Goal: Obtain resource: Download file/media

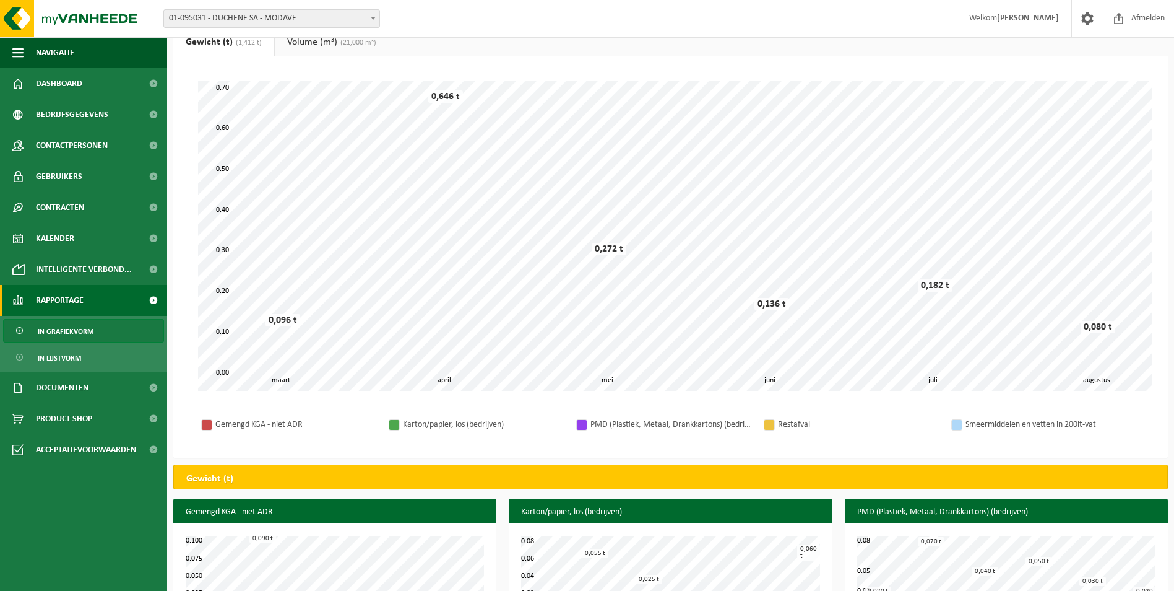
scroll to position [124, 0]
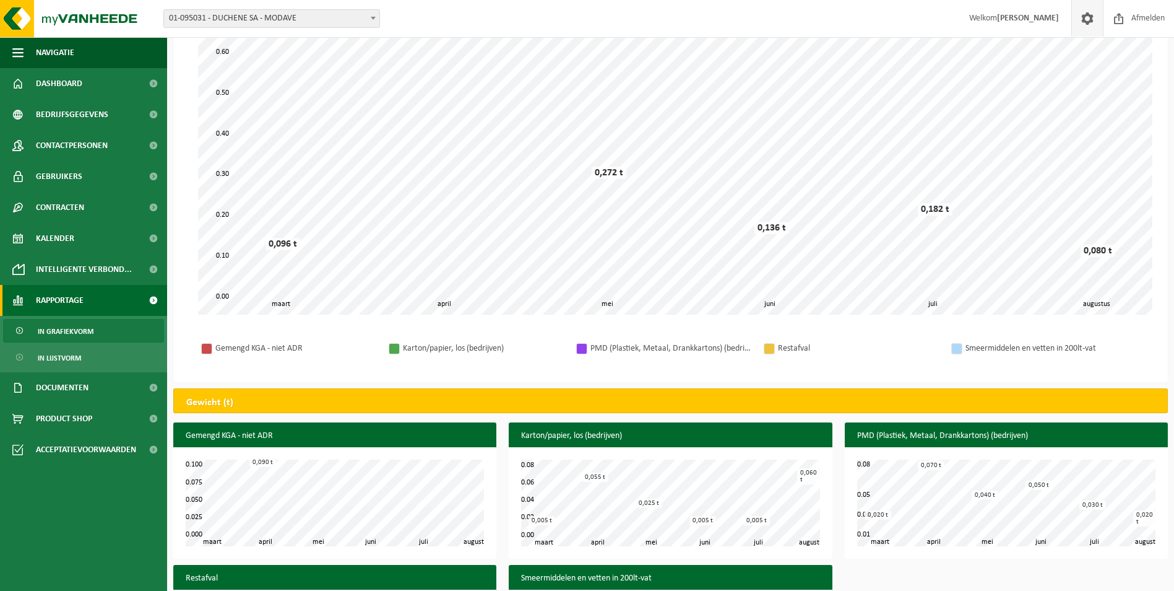
click at [1087, 9] on span at bounding box center [1087, 18] width 19 height 37
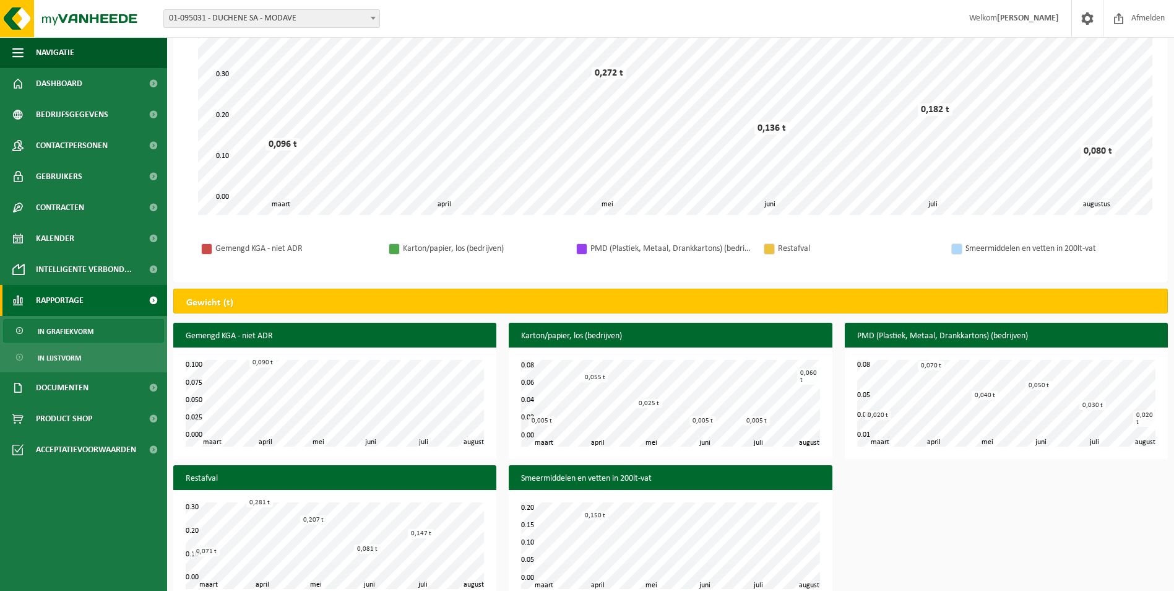
scroll to position [246, 0]
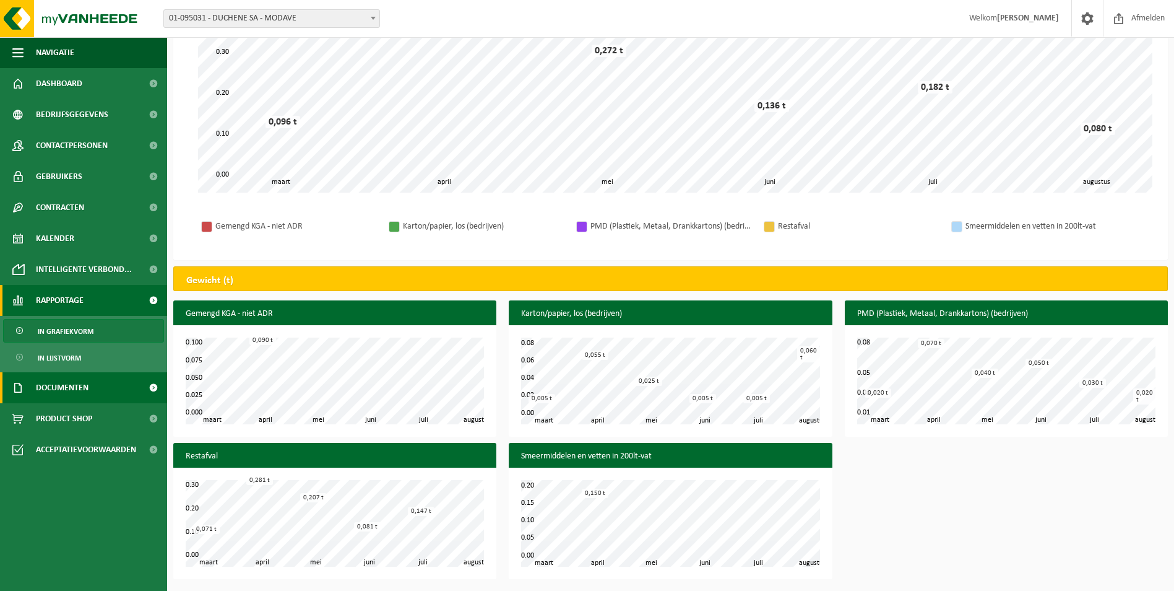
click at [114, 381] on link "Documenten" at bounding box center [83, 387] width 167 height 31
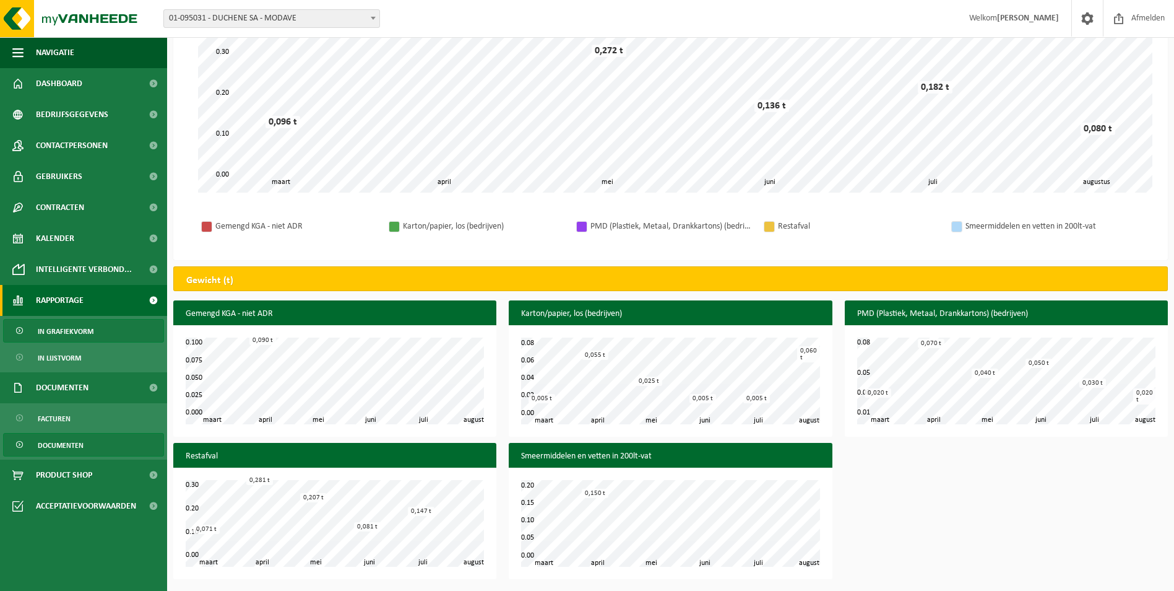
click at [51, 443] on span "Documenten" at bounding box center [61, 445] width 46 height 24
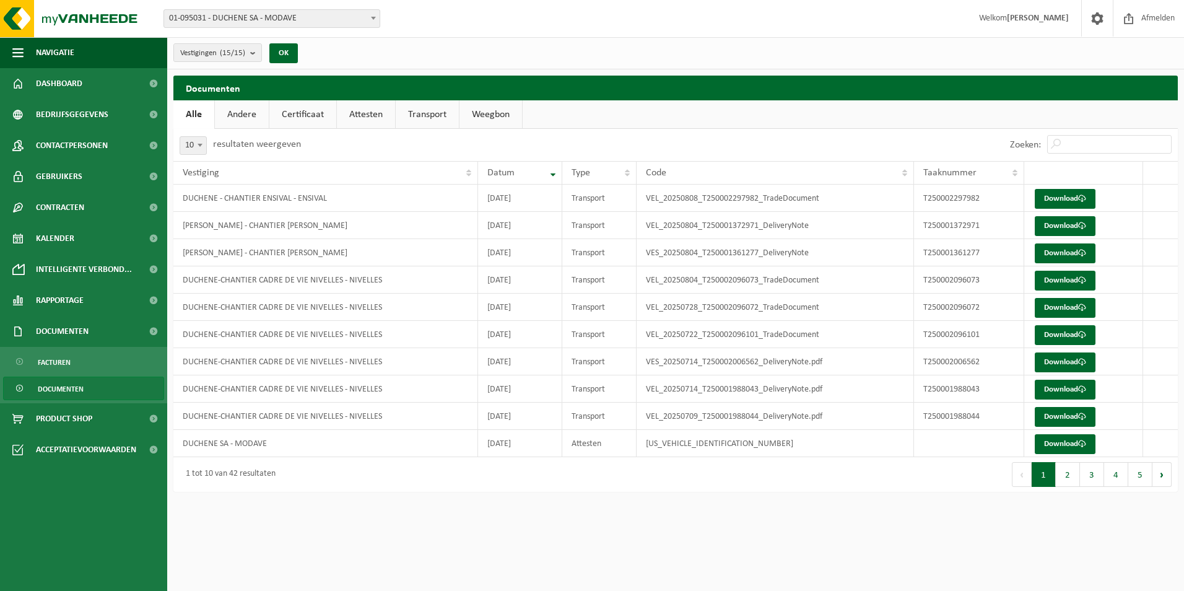
click at [314, 116] on link "Certificaat" at bounding box center [302, 114] width 67 height 28
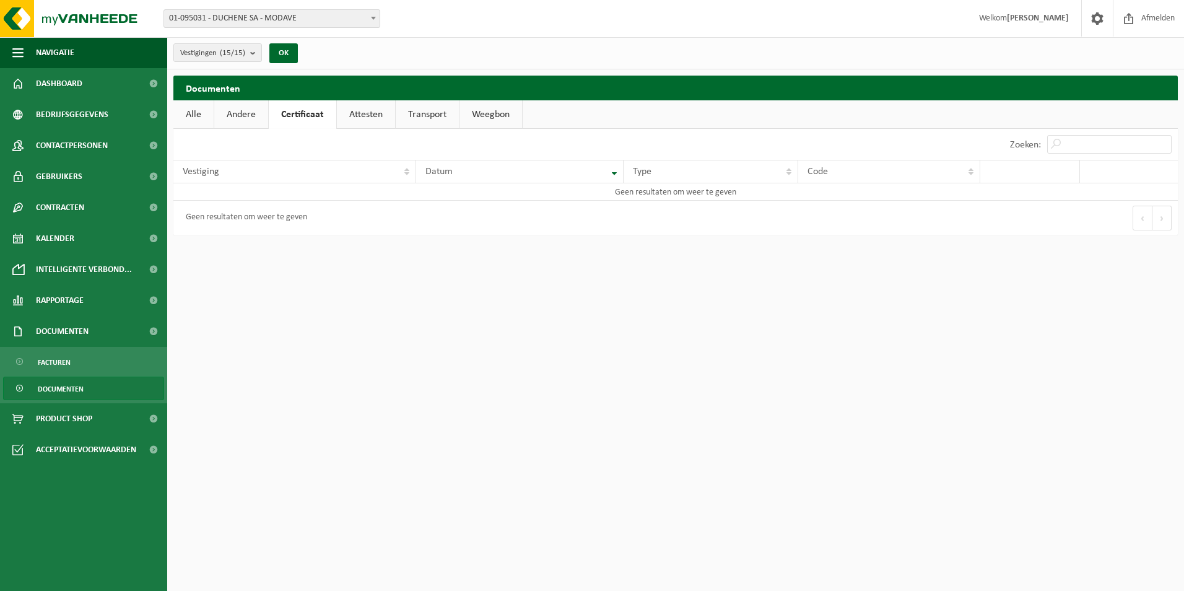
click at [371, 115] on link "Attesten" at bounding box center [366, 114] width 58 height 28
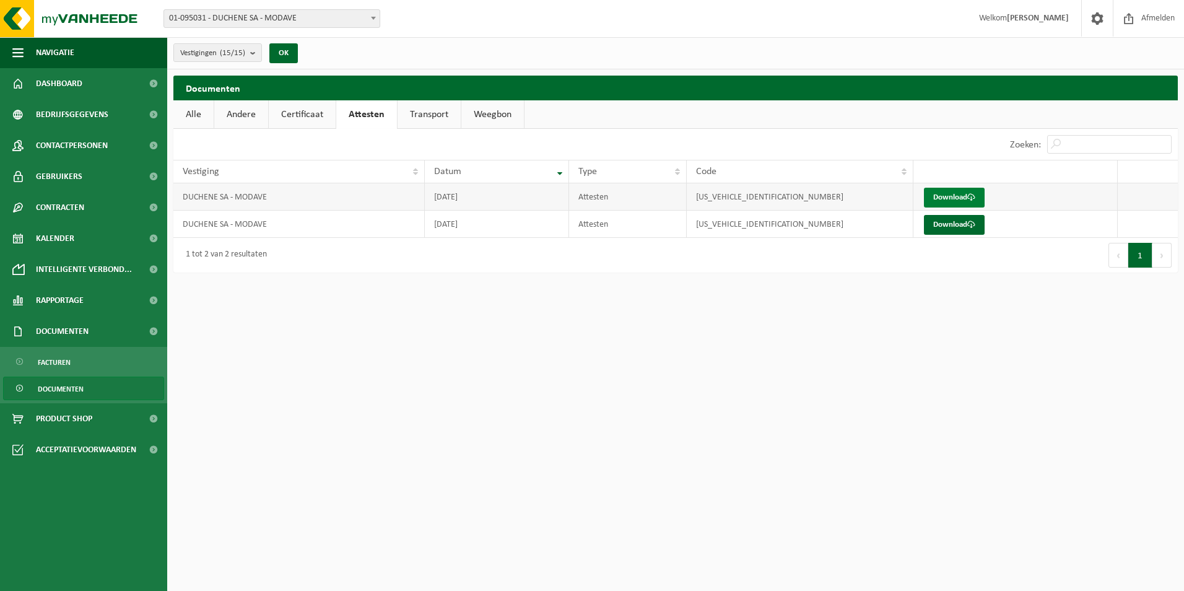
click at [948, 196] on link "Download" at bounding box center [954, 198] width 61 height 20
click at [244, 115] on link "Andere" at bounding box center [241, 114] width 54 height 28
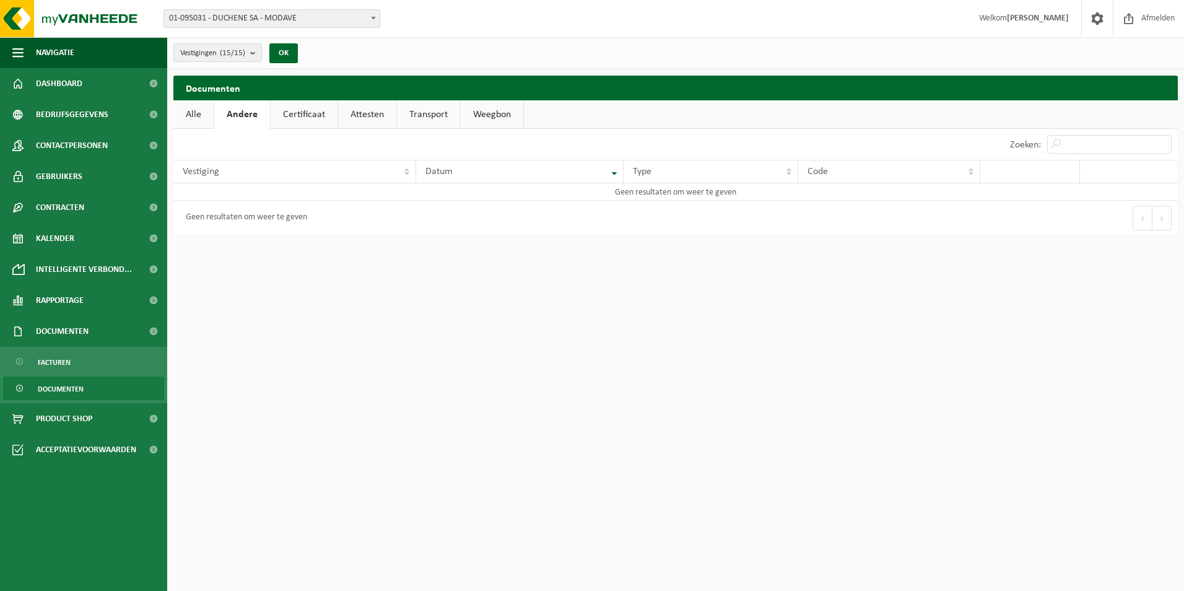
click at [201, 111] on link "Alle" at bounding box center [193, 114] width 40 height 28
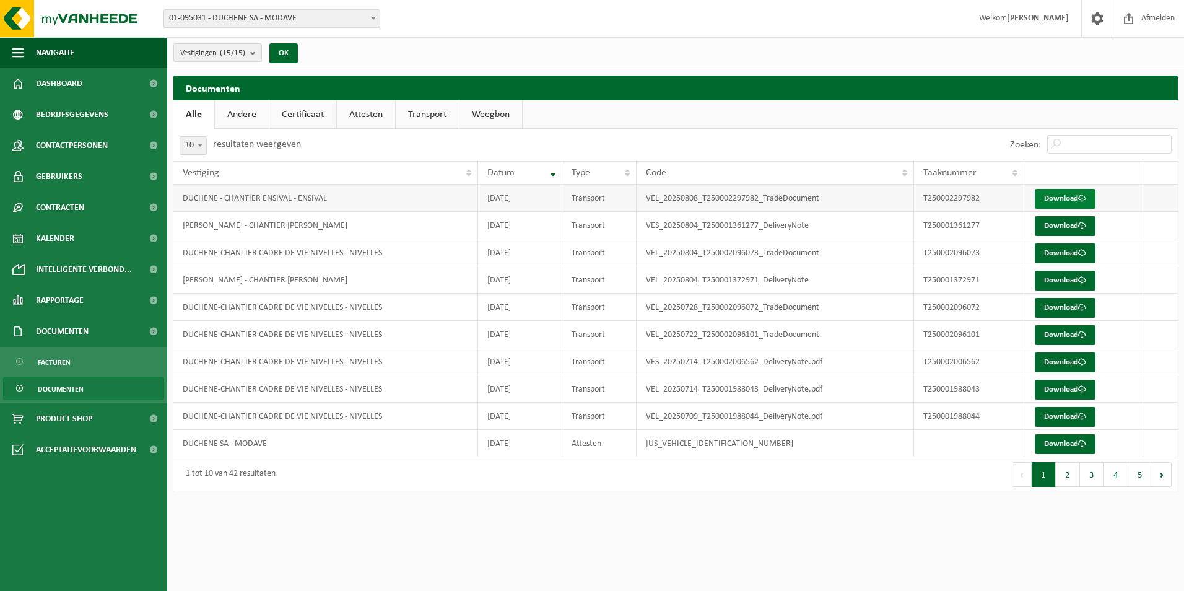
click at [1062, 197] on link "Download" at bounding box center [1064, 199] width 61 height 20
click at [1050, 19] on strong "[PERSON_NAME]" at bounding box center [1038, 18] width 62 height 9
click at [1088, 20] on span at bounding box center [1097, 18] width 19 height 37
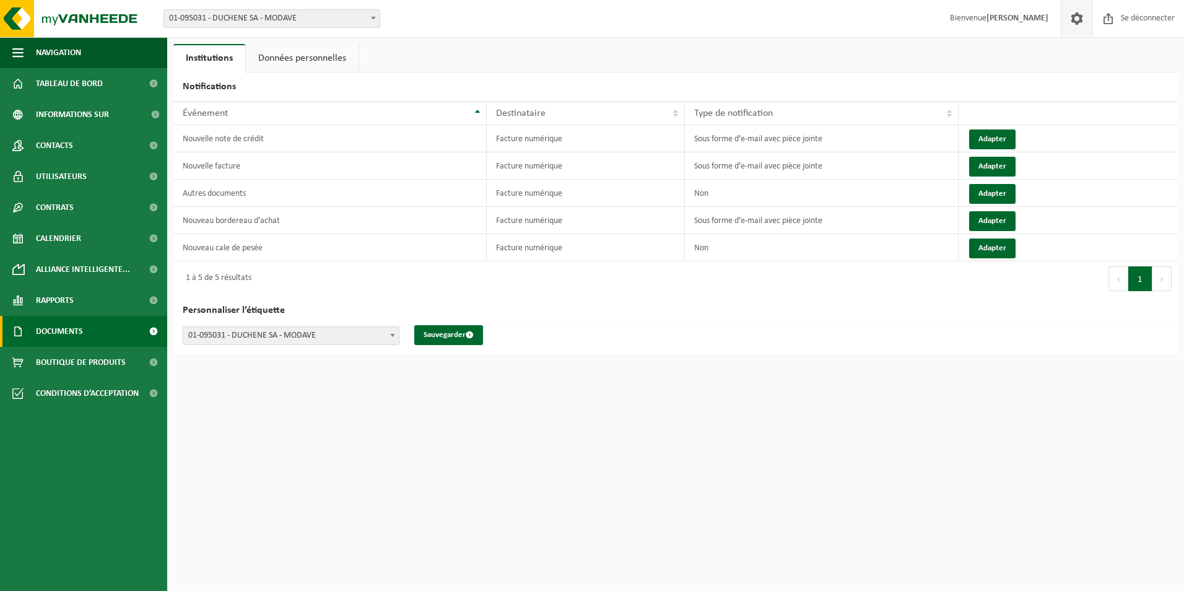
click at [87, 326] on link "Documents" at bounding box center [83, 331] width 167 height 31
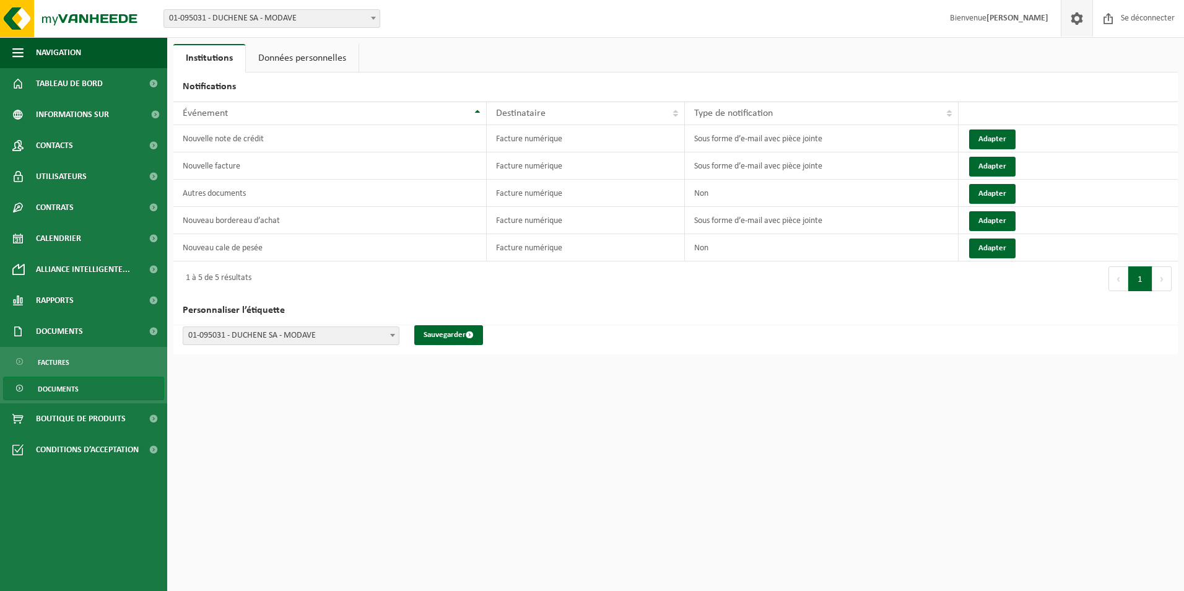
click at [87, 384] on link "Documents" at bounding box center [83, 388] width 161 height 24
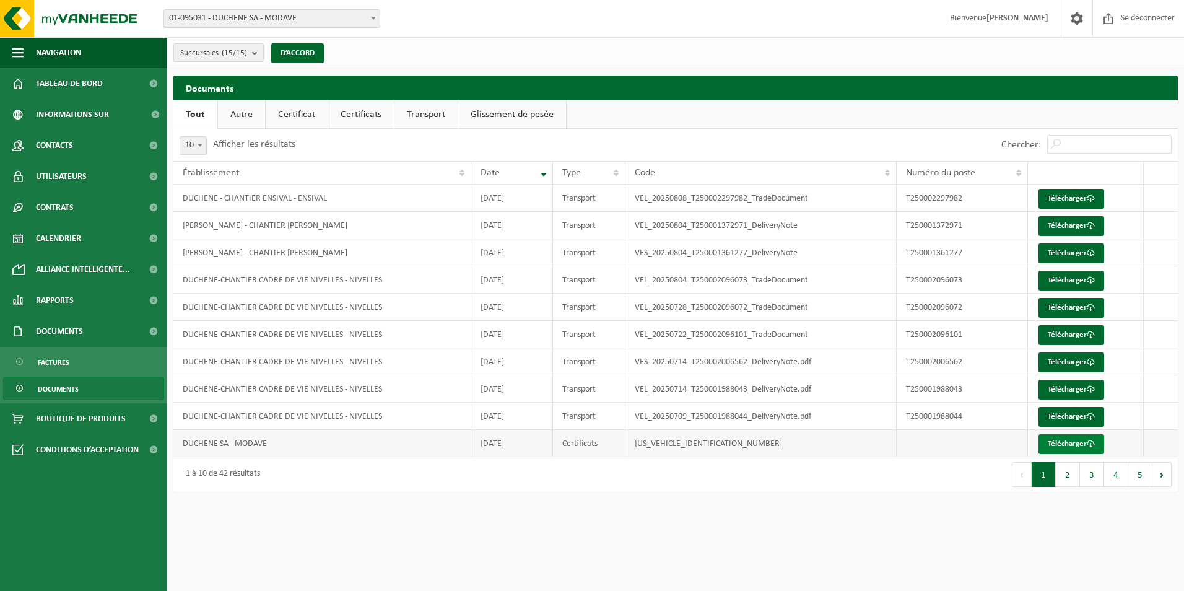
click at [1064, 442] on font "Télécharger" at bounding box center [1066, 444] width 39 height 8
click at [198, 146] on b at bounding box center [199, 145] width 5 height 3
select select "50"
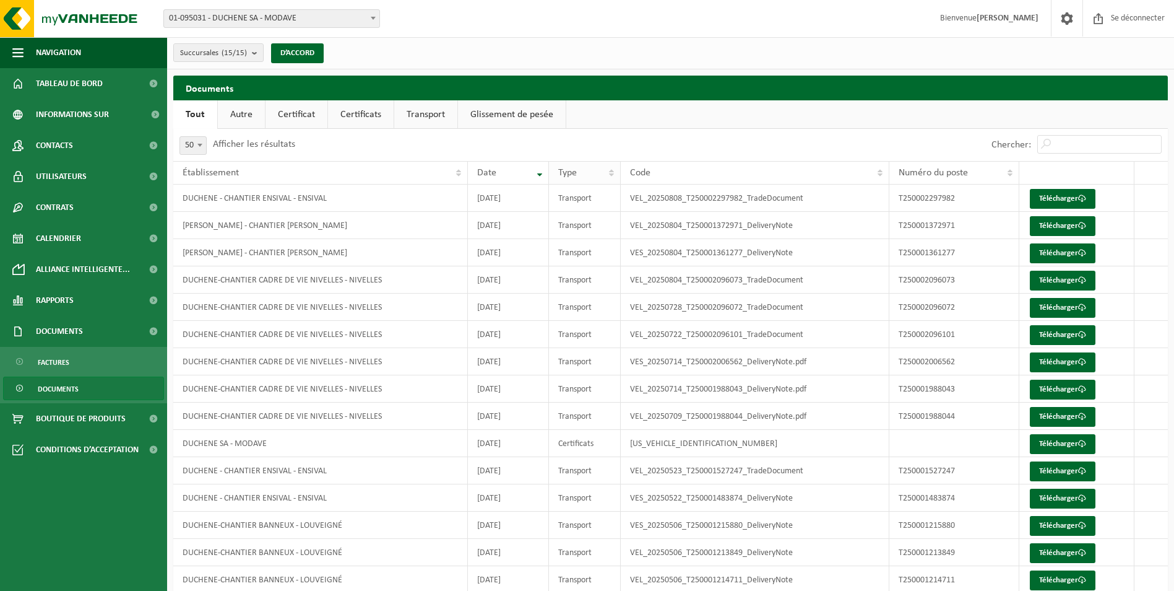
click at [604, 171] on div "Type" at bounding box center [581, 173] width 46 height 10
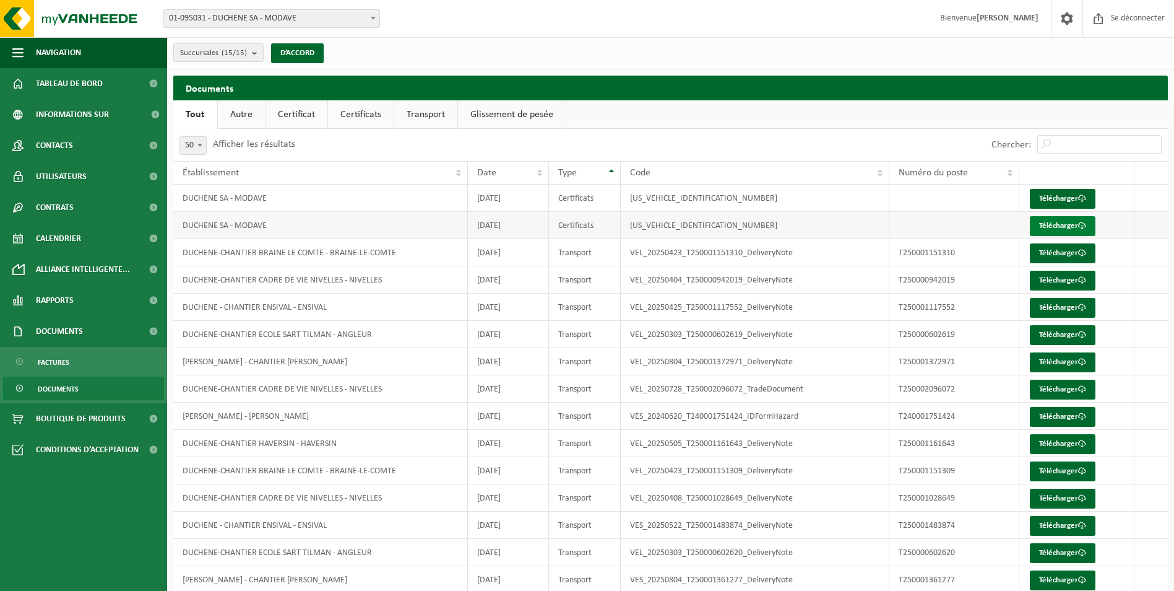
click at [1065, 228] on font "Télécharger" at bounding box center [1058, 226] width 39 height 8
click at [1057, 196] on font "Télécharger" at bounding box center [1058, 198] width 39 height 8
click at [97, 302] on link "Rapports" at bounding box center [83, 300] width 167 height 31
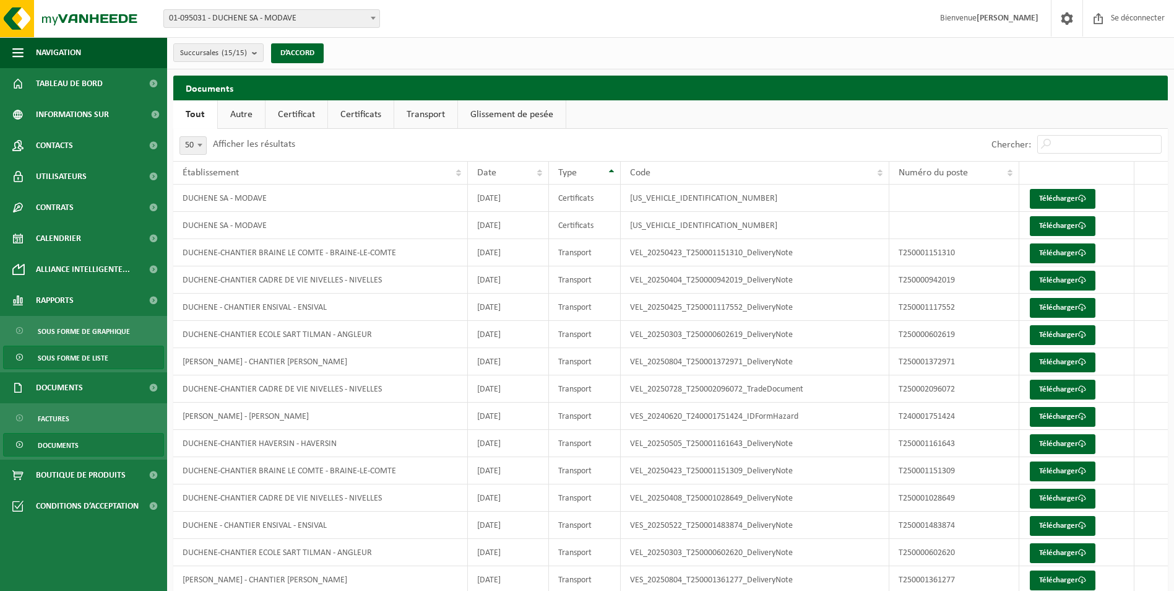
click at [121, 350] on link "Sous forme de liste" at bounding box center [83, 357] width 161 height 24
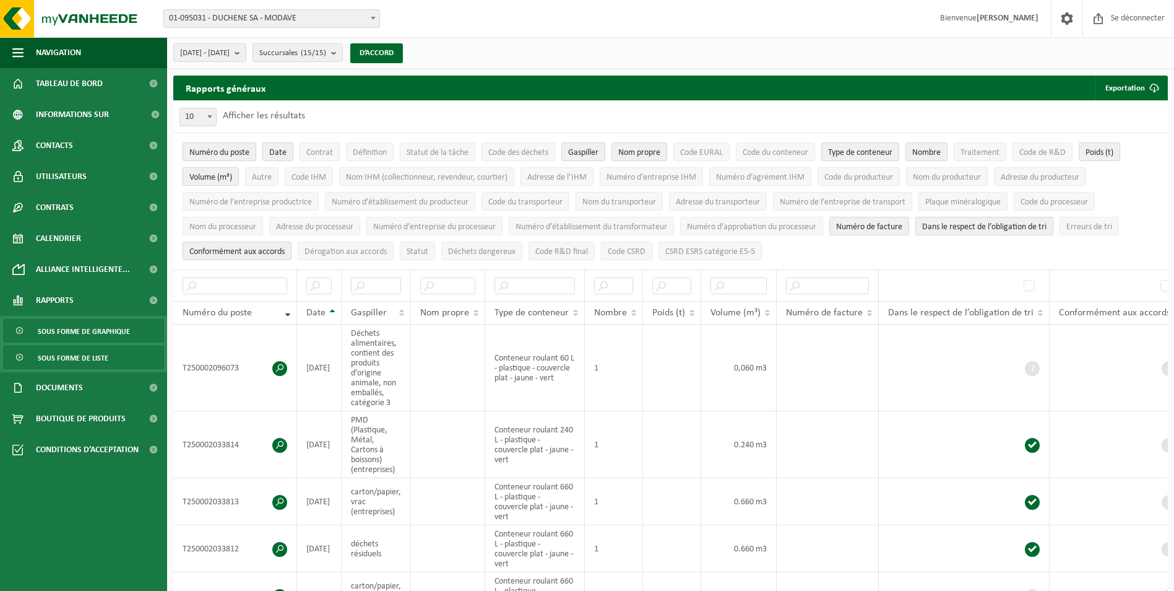
click at [126, 330] on span "Sous forme de graphique" at bounding box center [84, 331] width 92 height 24
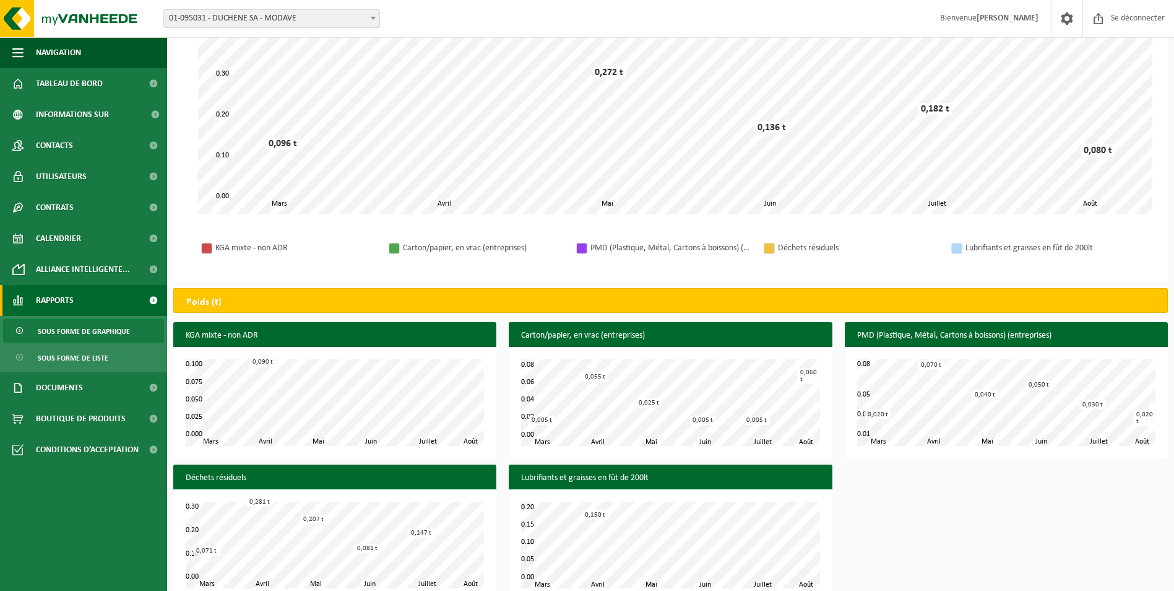
scroll to position [246, 0]
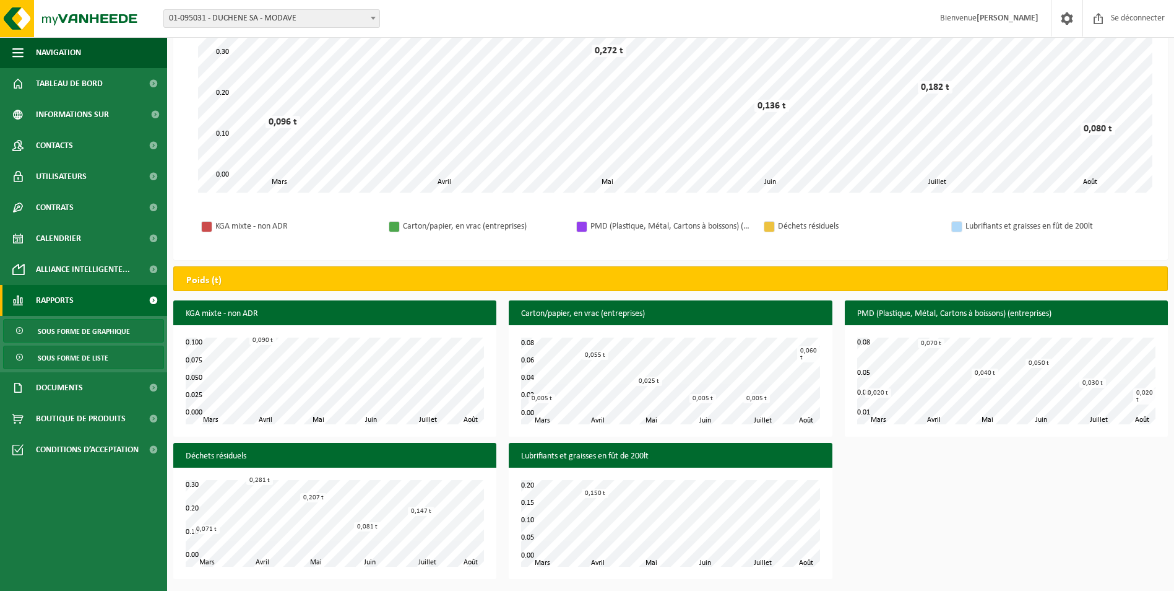
click at [92, 358] on span "Sous forme de liste" at bounding box center [73, 358] width 71 height 24
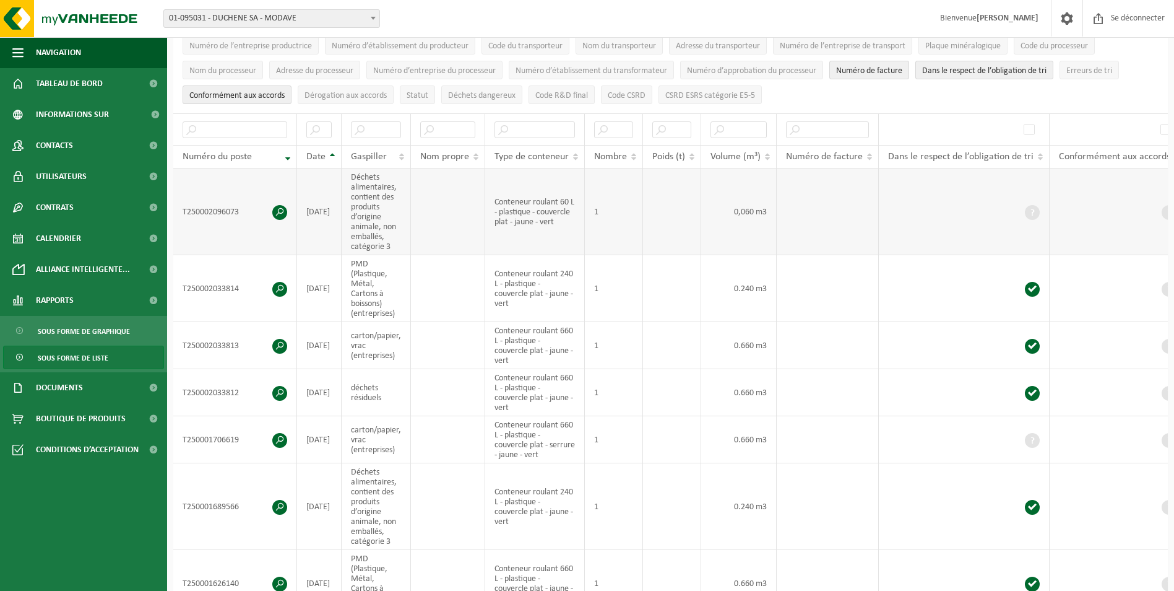
scroll to position [124, 0]
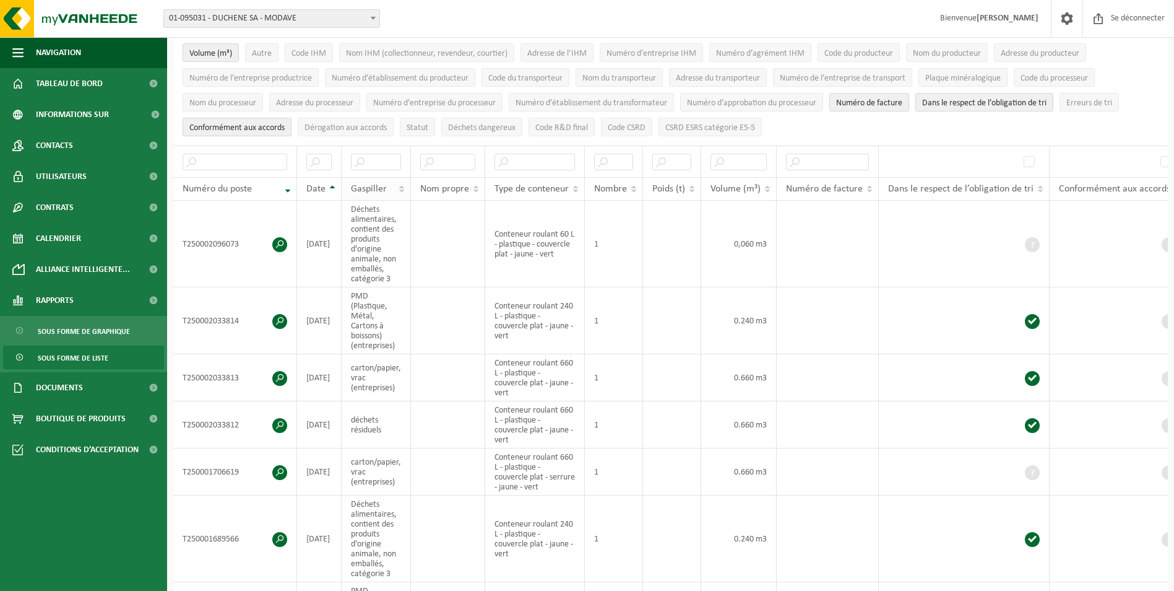
click at [398, 184] on th "Gaspiller" at bounding box center [376, 189] width 69 height 24
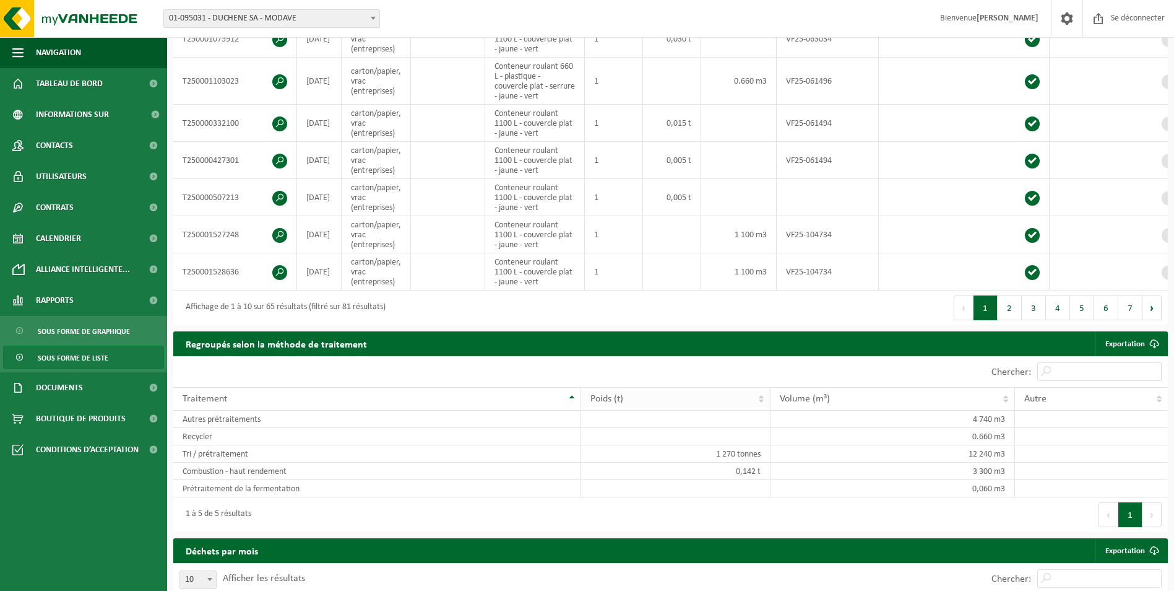
scroll to position [433, 0]
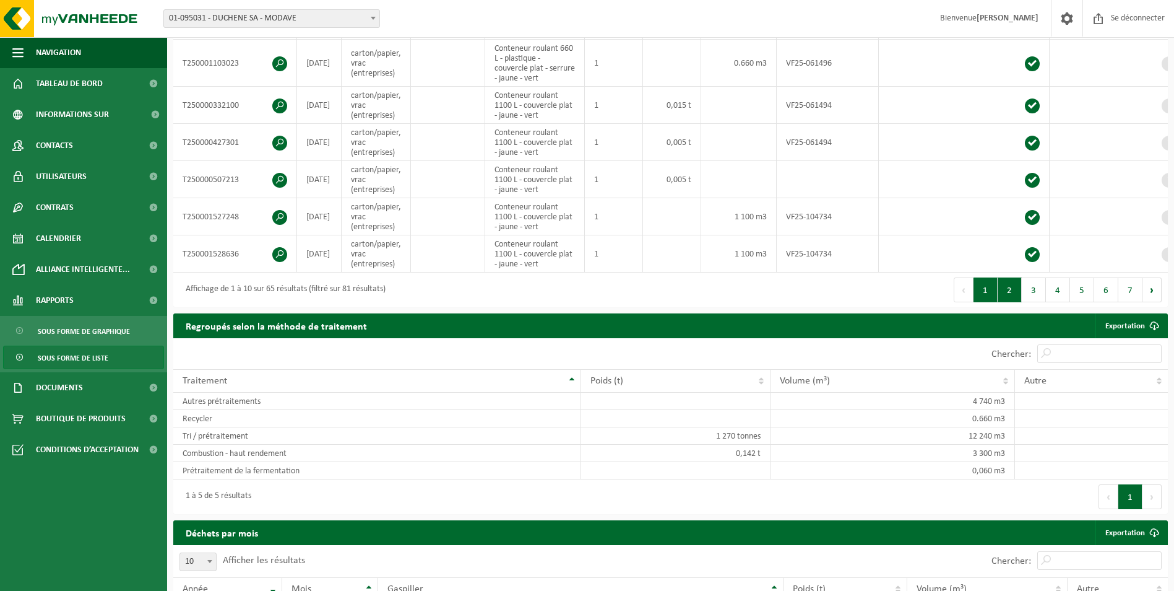
click at [1015, 296] on button "2" at bounding box center [1010, 289] width 24 height 25
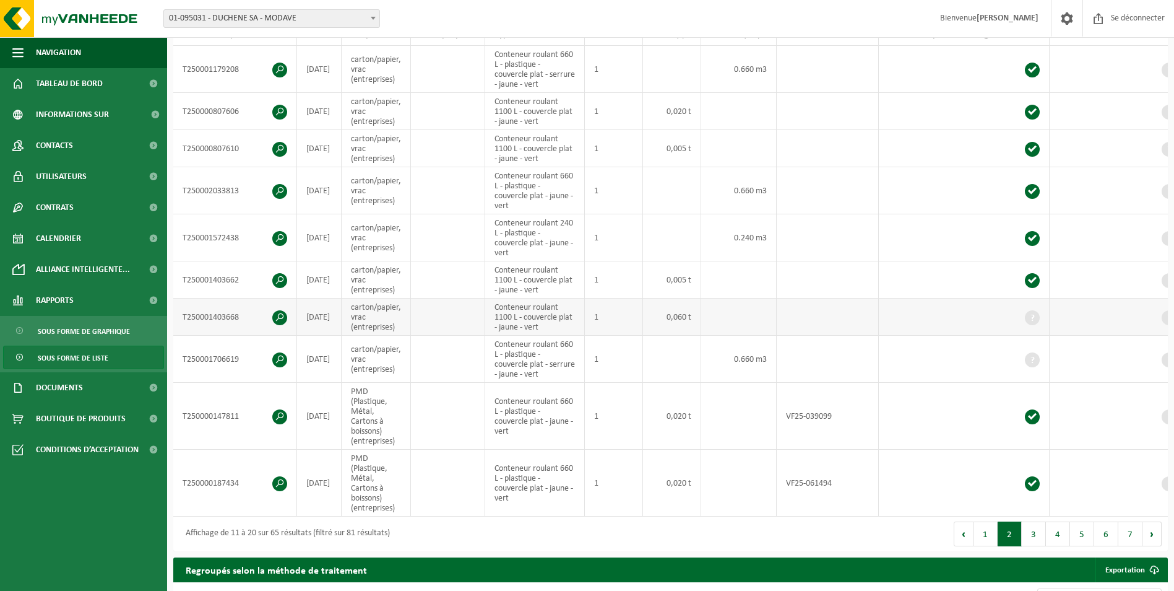
scroll to position [248, 0]
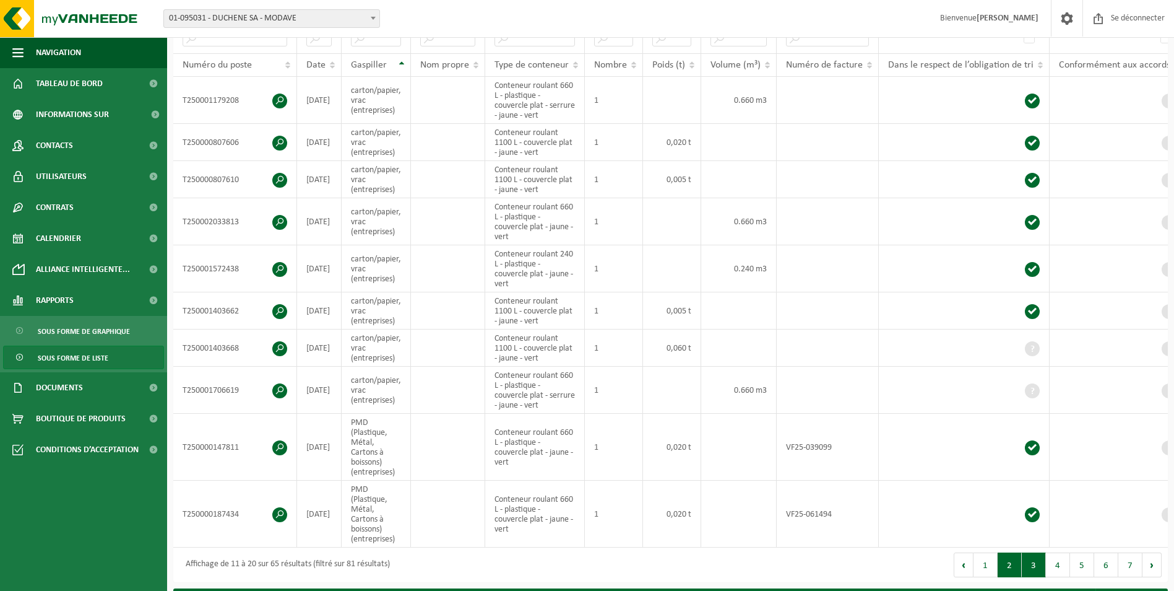
click at [1039, 566] on button "3" at bounding box center [1034, 564] width 24 height 25
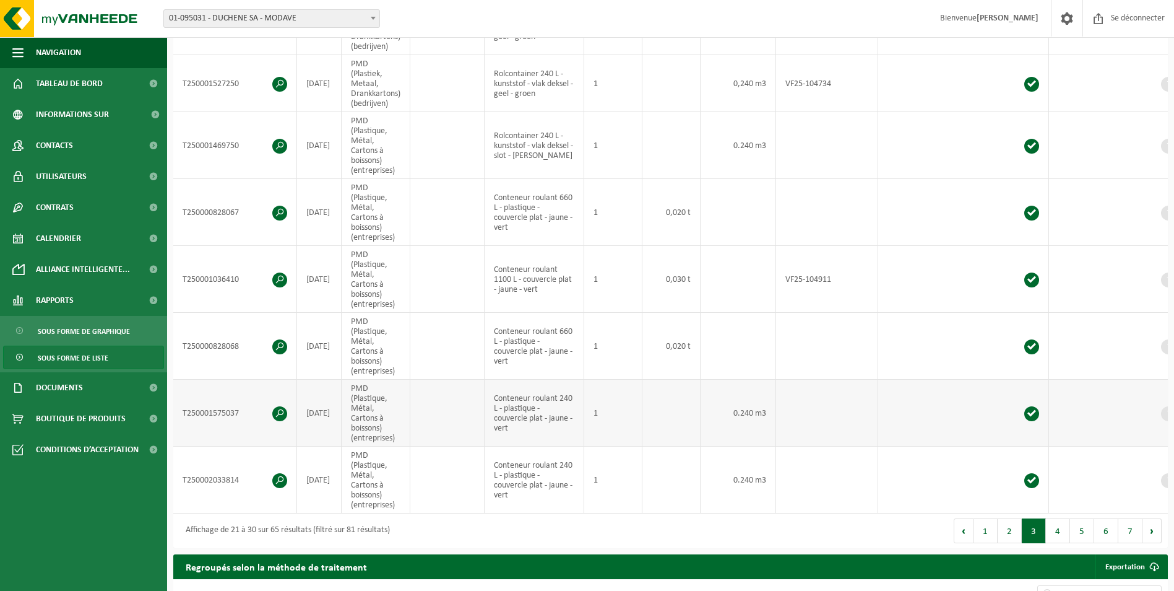
scroll to position [436, 0]
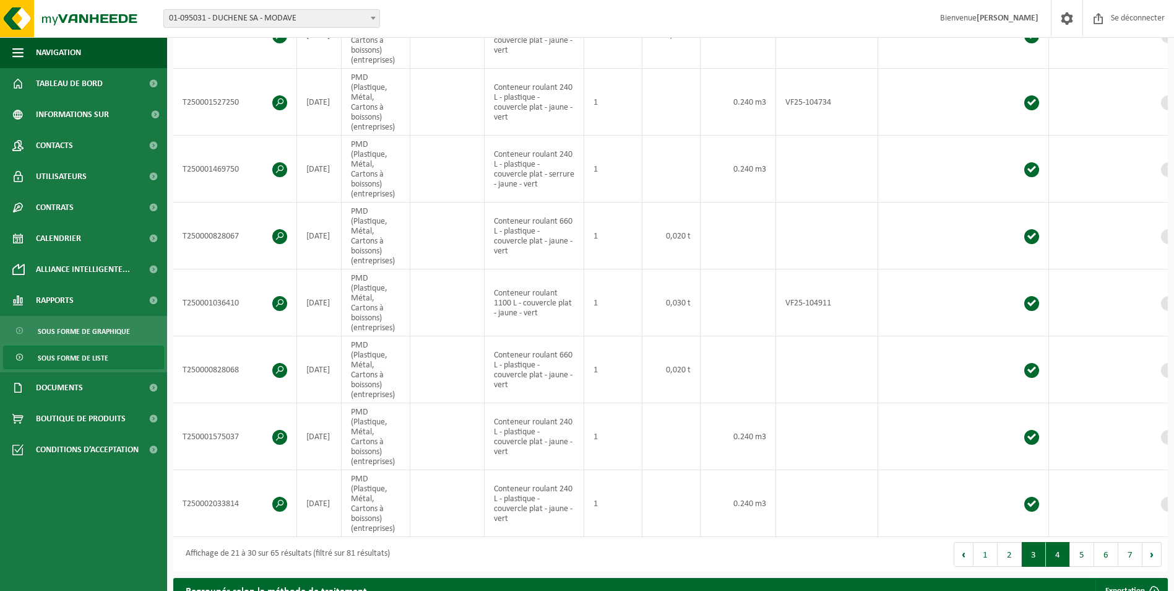
click at [1061, 552] on button "4" at bounding box center [1058, 554] width 24 height 25
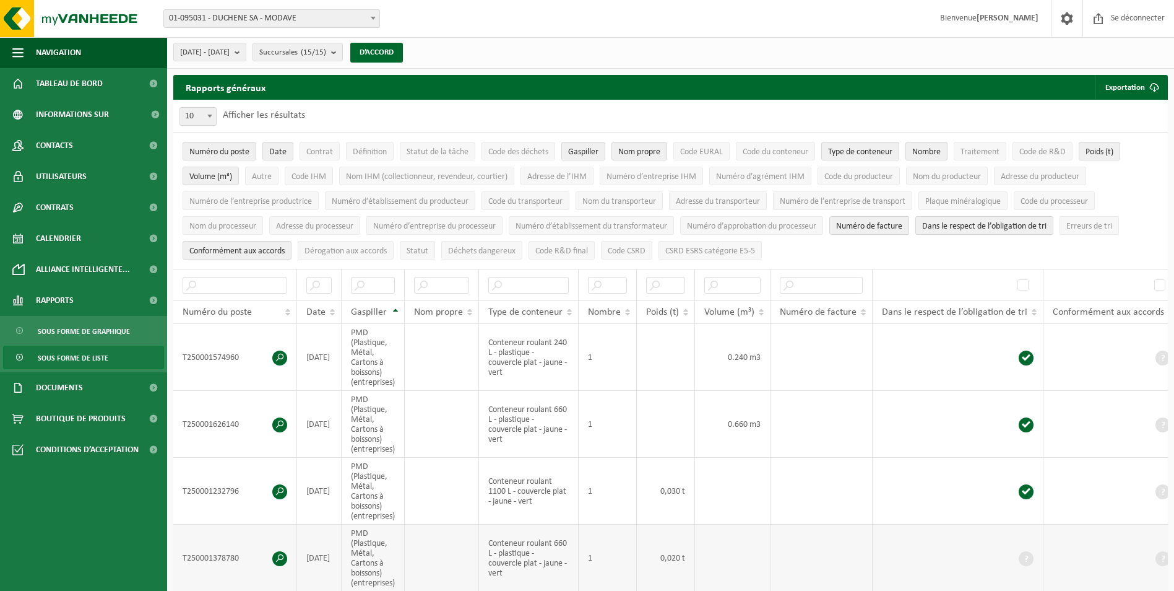
scroll to position [0, 0]
click at [1051, 153] on span "Code de R&D" at bounding box center [1043, 152] width 46 height 9
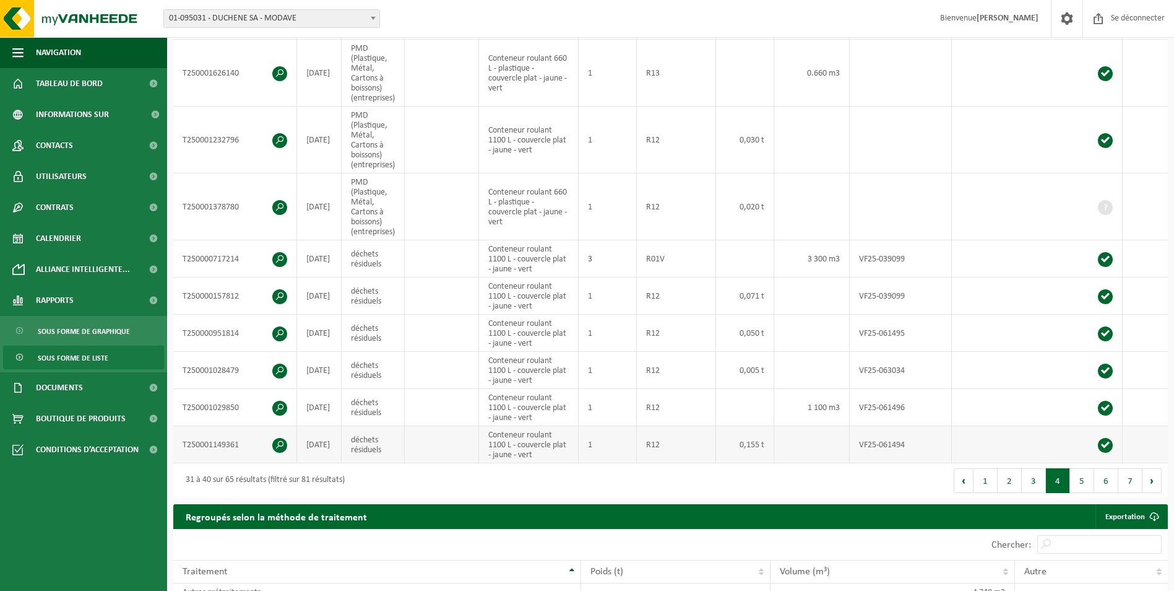
scroll to position [371, 0]
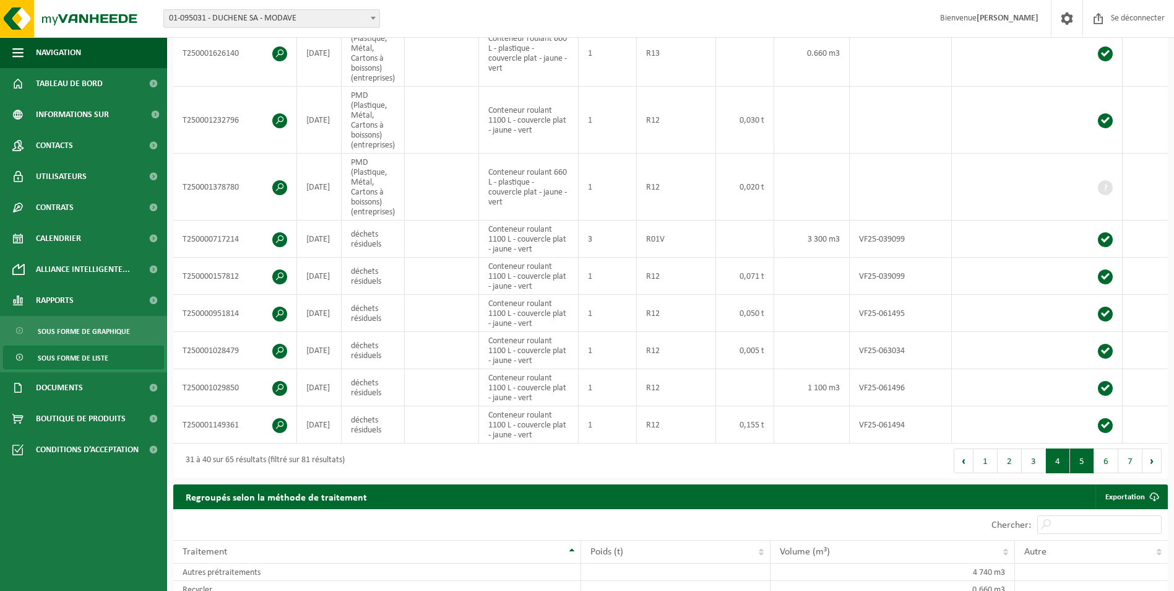
click at [1082, 464] on button "5" at bounding box center [1082, 460] width 24 height 25
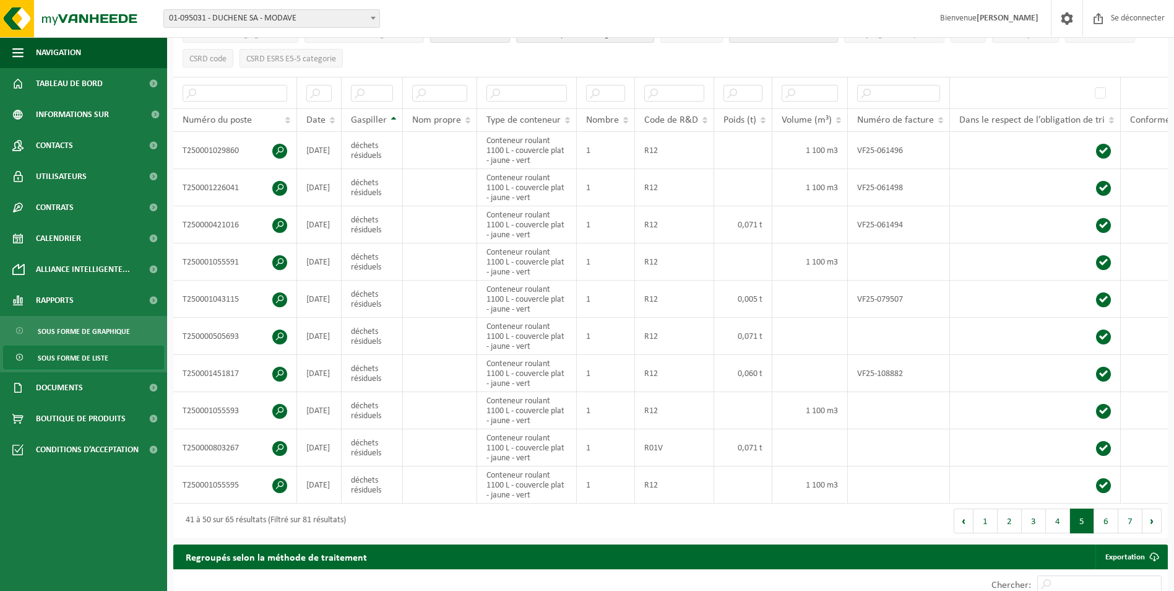
scroll to position [188, 0]
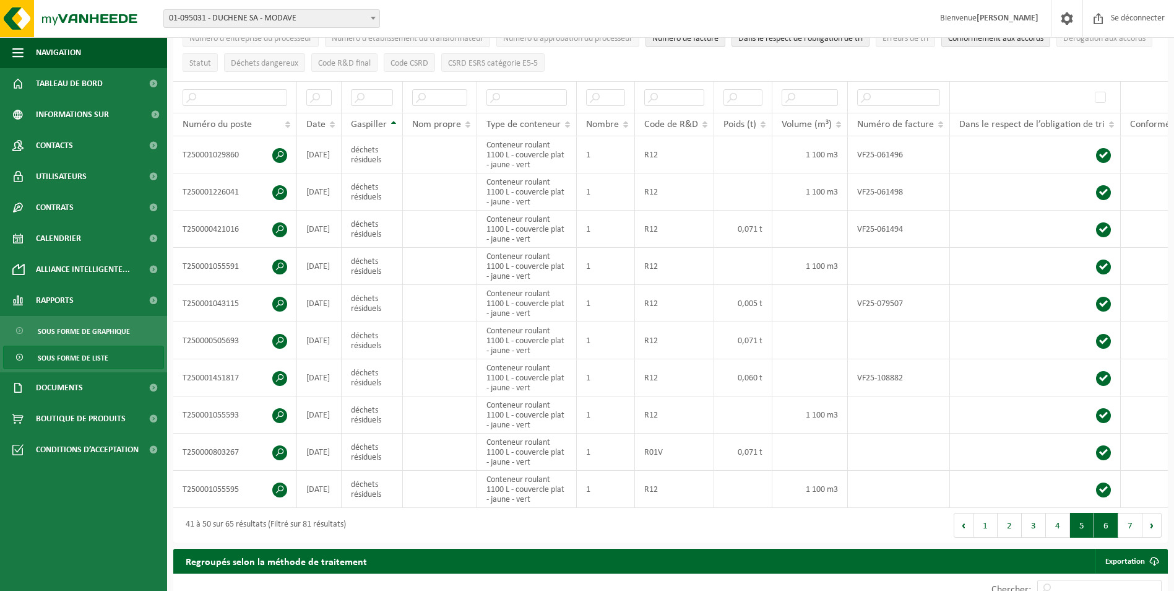
click at [1101, 532] on button "6" at bounding box center [1107, 525] width 24 height 25
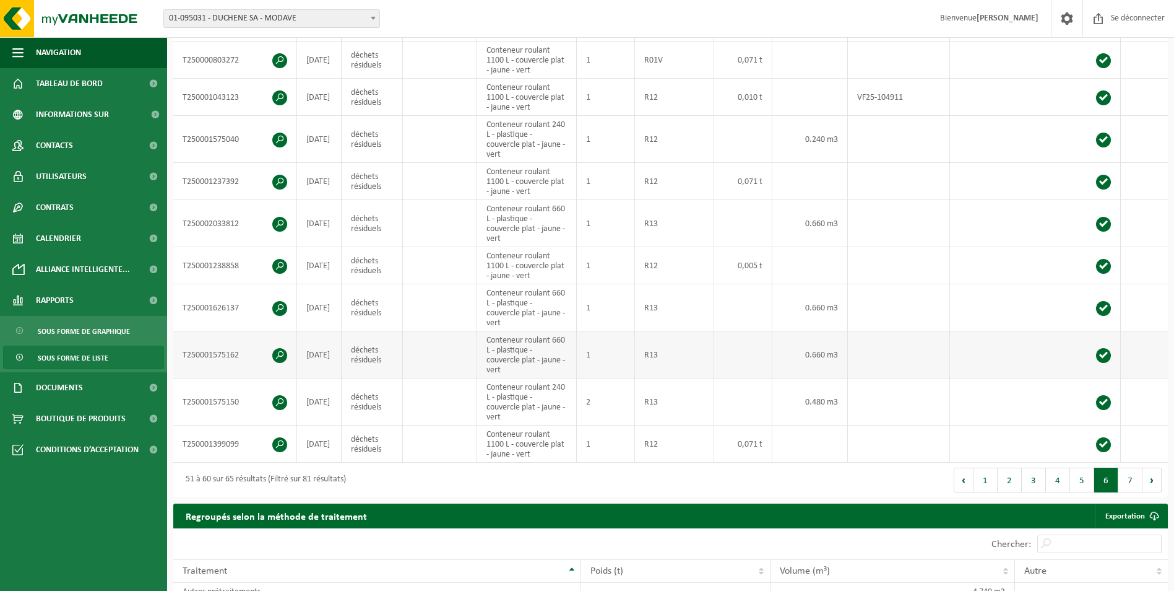
scroll to position [312, 0]
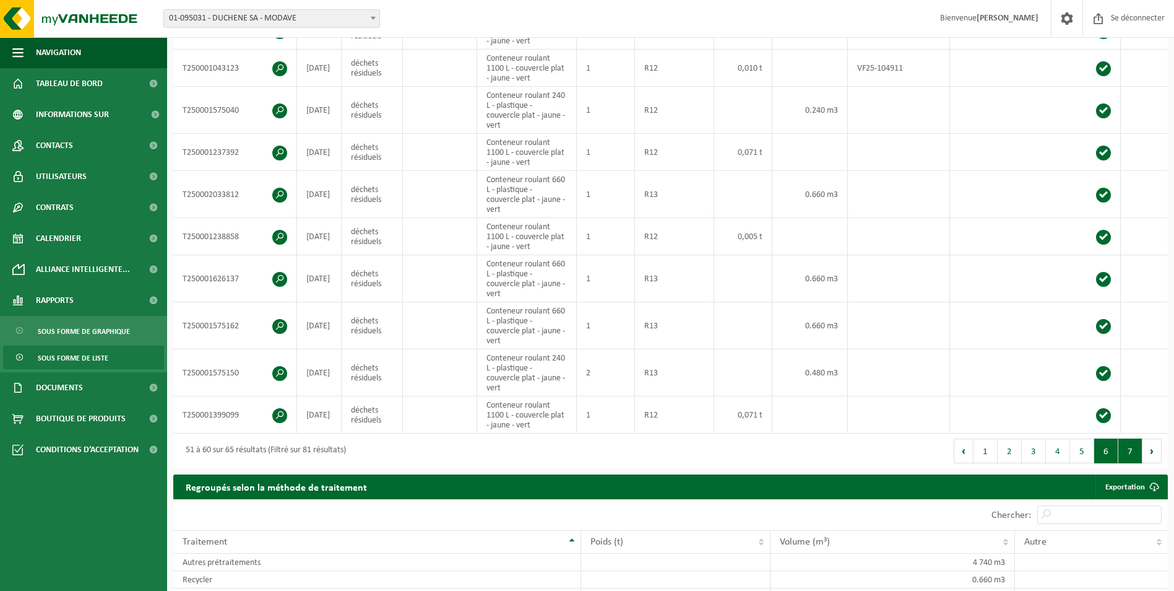
click at [1138, 456] on button "7" at bounding box center [1131, 450] width 24 height 25
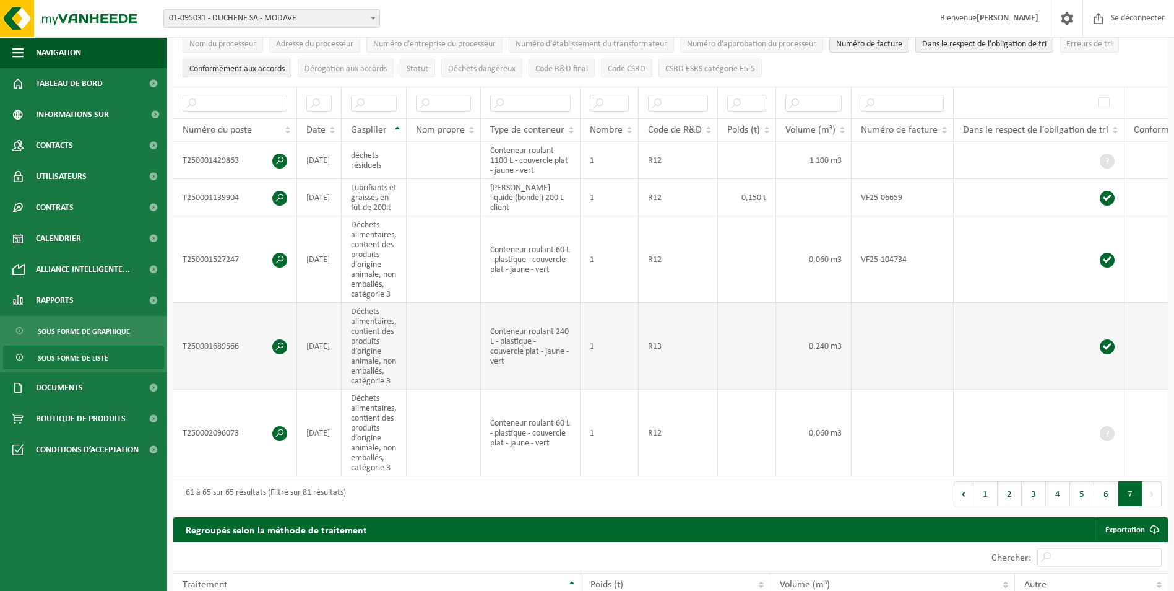
scroll to position [192, 0]
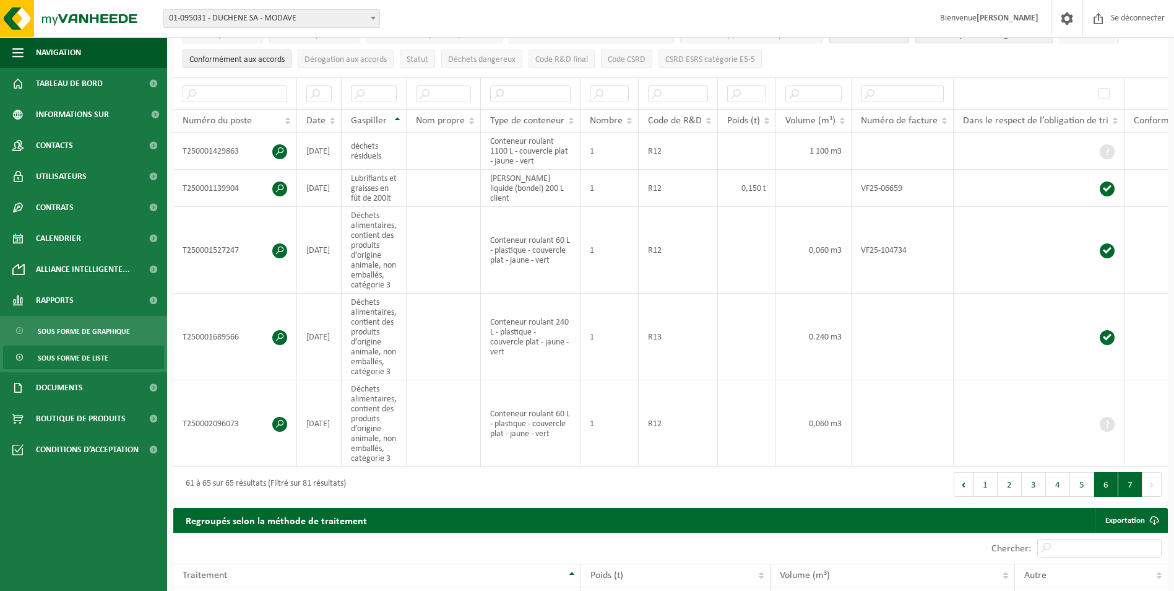
click at [1106, 497] on button "6" at bounding box center [1107, 484] width 24 height 25
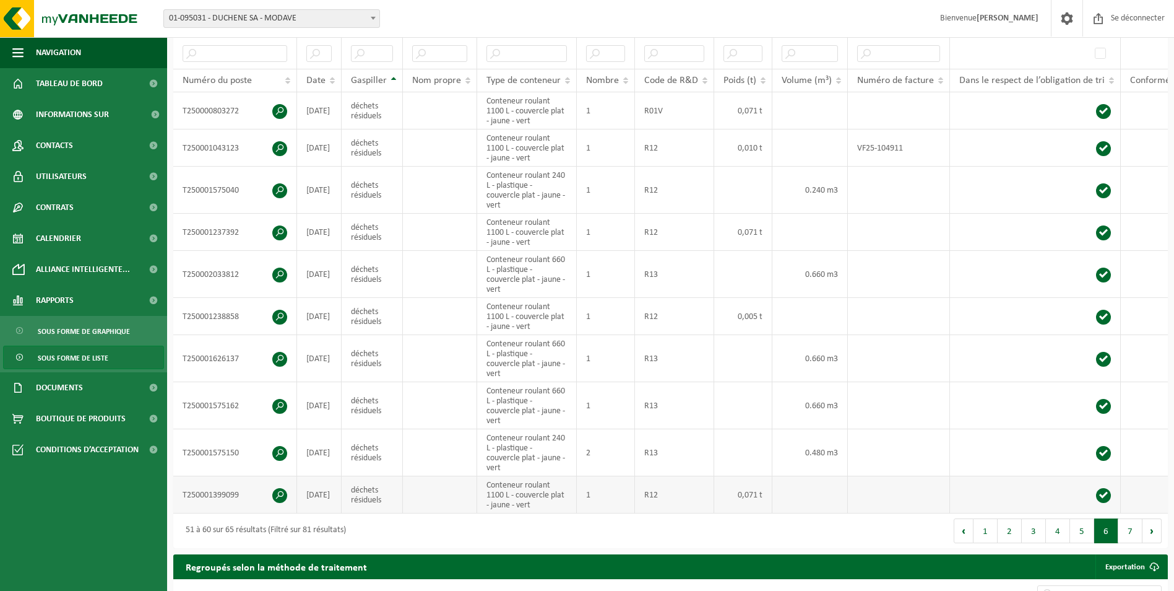
scroll to position [254, 0]
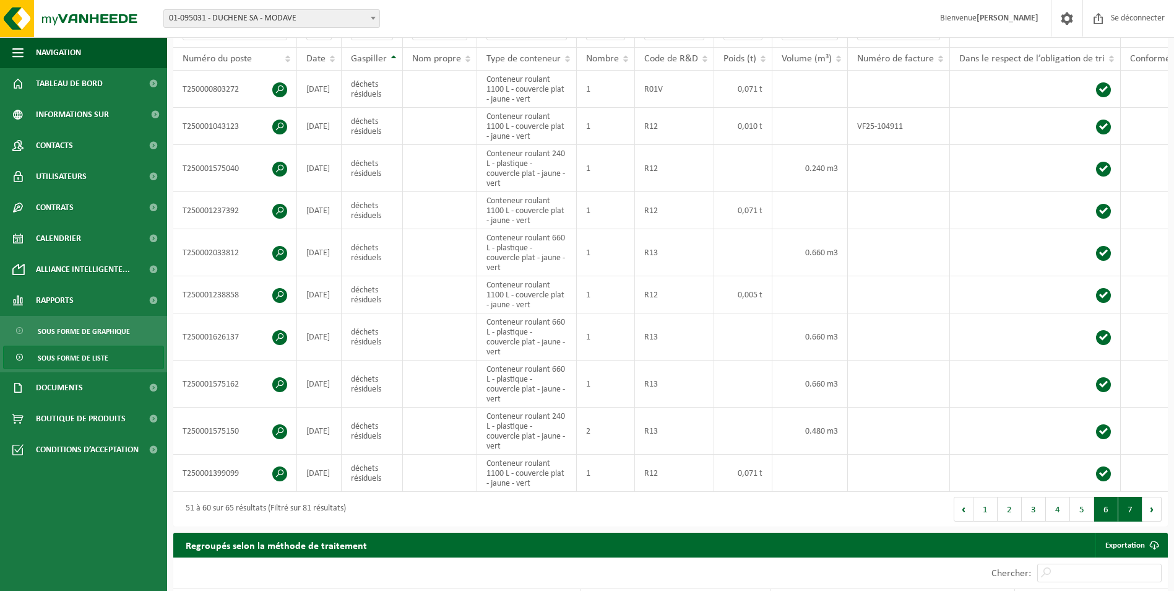
click at [1138, 521] on button "7" at bounding box center [1131, 509] width 24 height 25
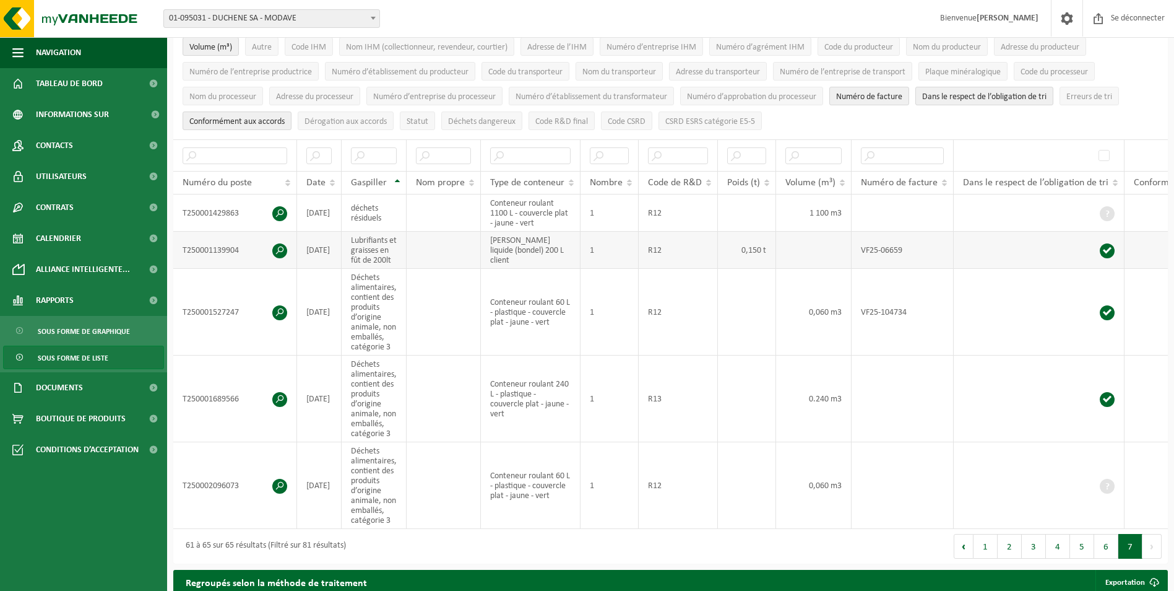
scroll to position [68, 0]
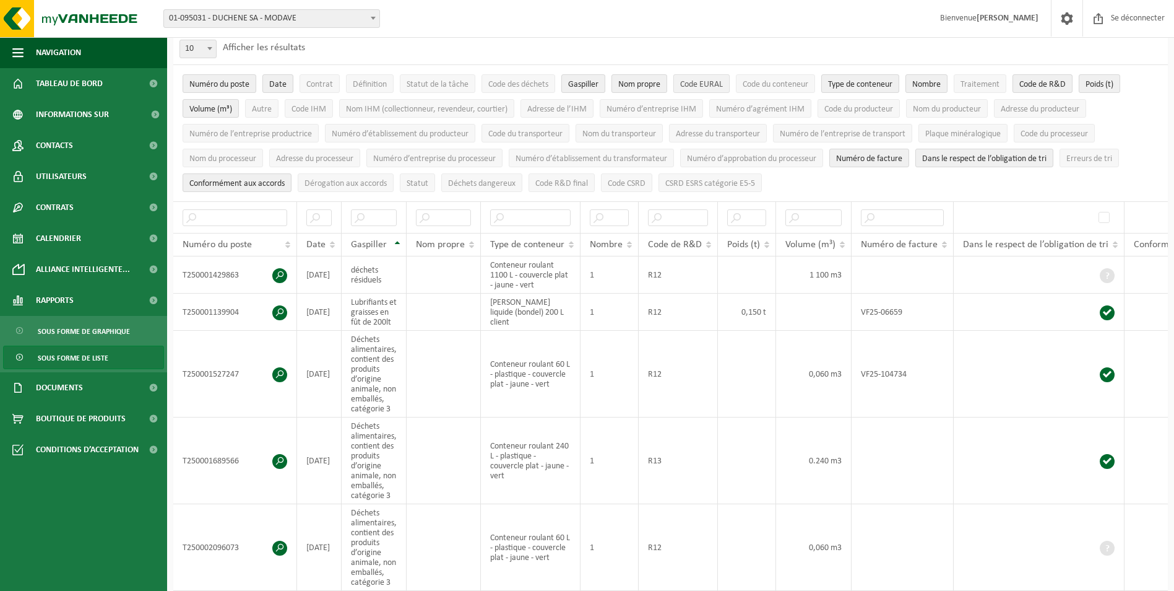
click at [717, 76] on button "Code EURAL" at bounding box center [702, 83] width 56 height 19
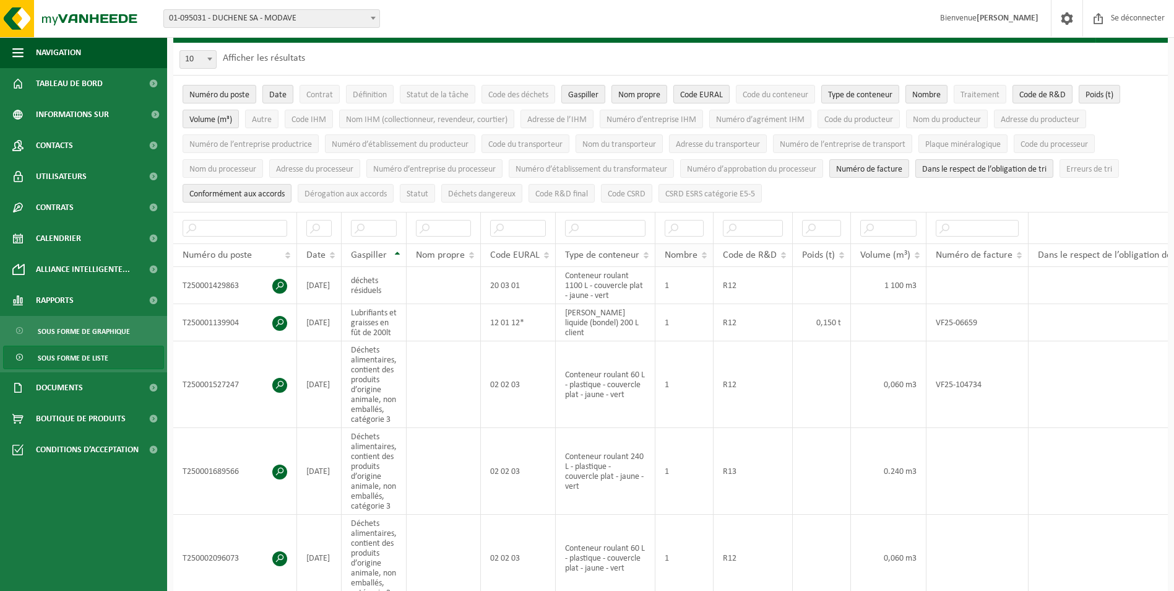
scroll to position [0, 0]
